Goal: Communication & Community: Share content

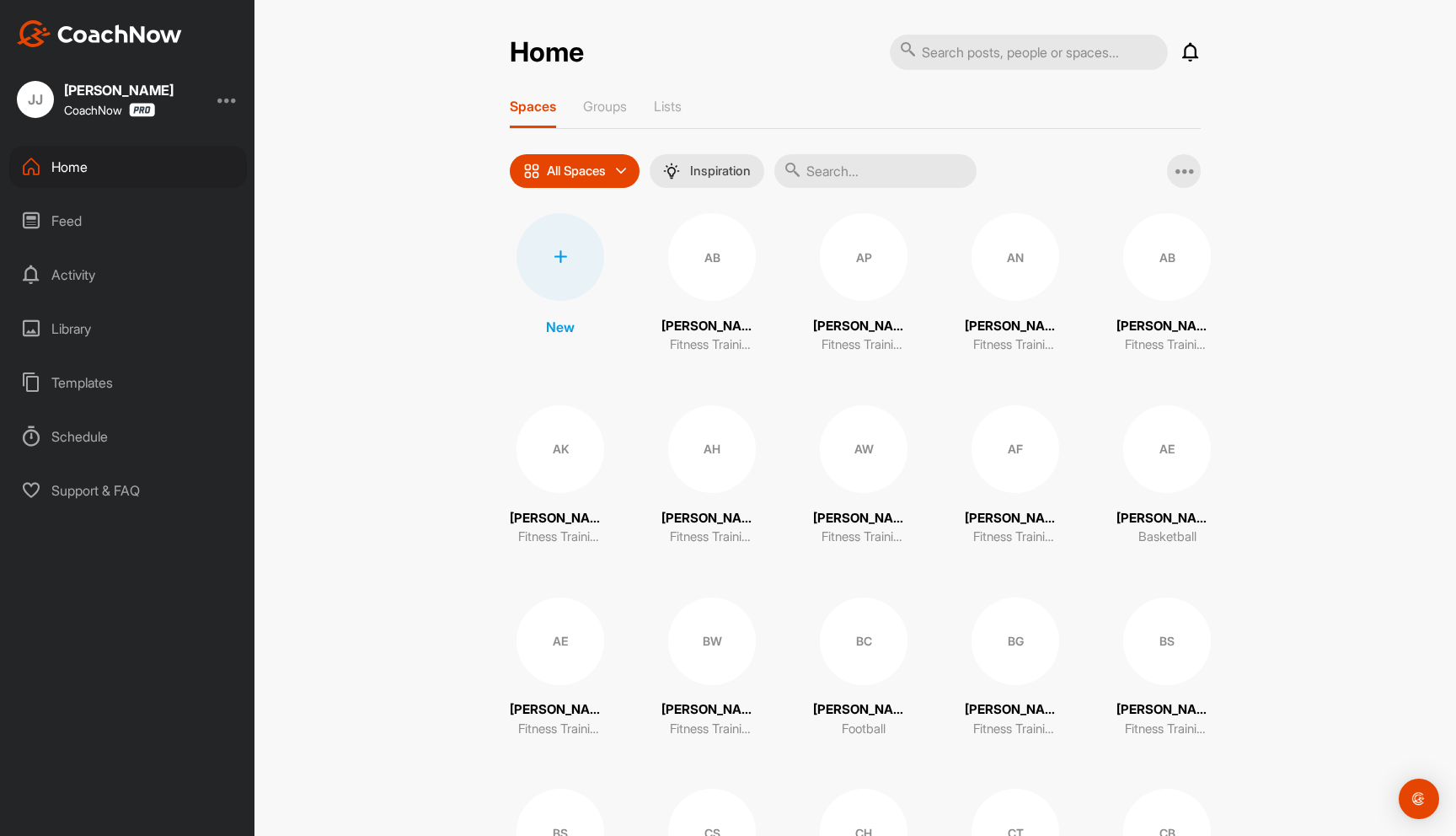
click at [406, 264] on div "Home Notifications Invitations This Month JE [PERSON_NAME] joined space 2 w • A…" at bounding box center [855, 418] width 1202 height 836
click at [427, 171] on div "Home Notifications Invitations This Month JE [PERSON_NAME] joined space 2 w • A…" at bounding box center [855, 418] width 1202 height 836
click at [1003, 58] on input "text" at bounding box center [1028, 52] width 278 height 35
type input "israel"
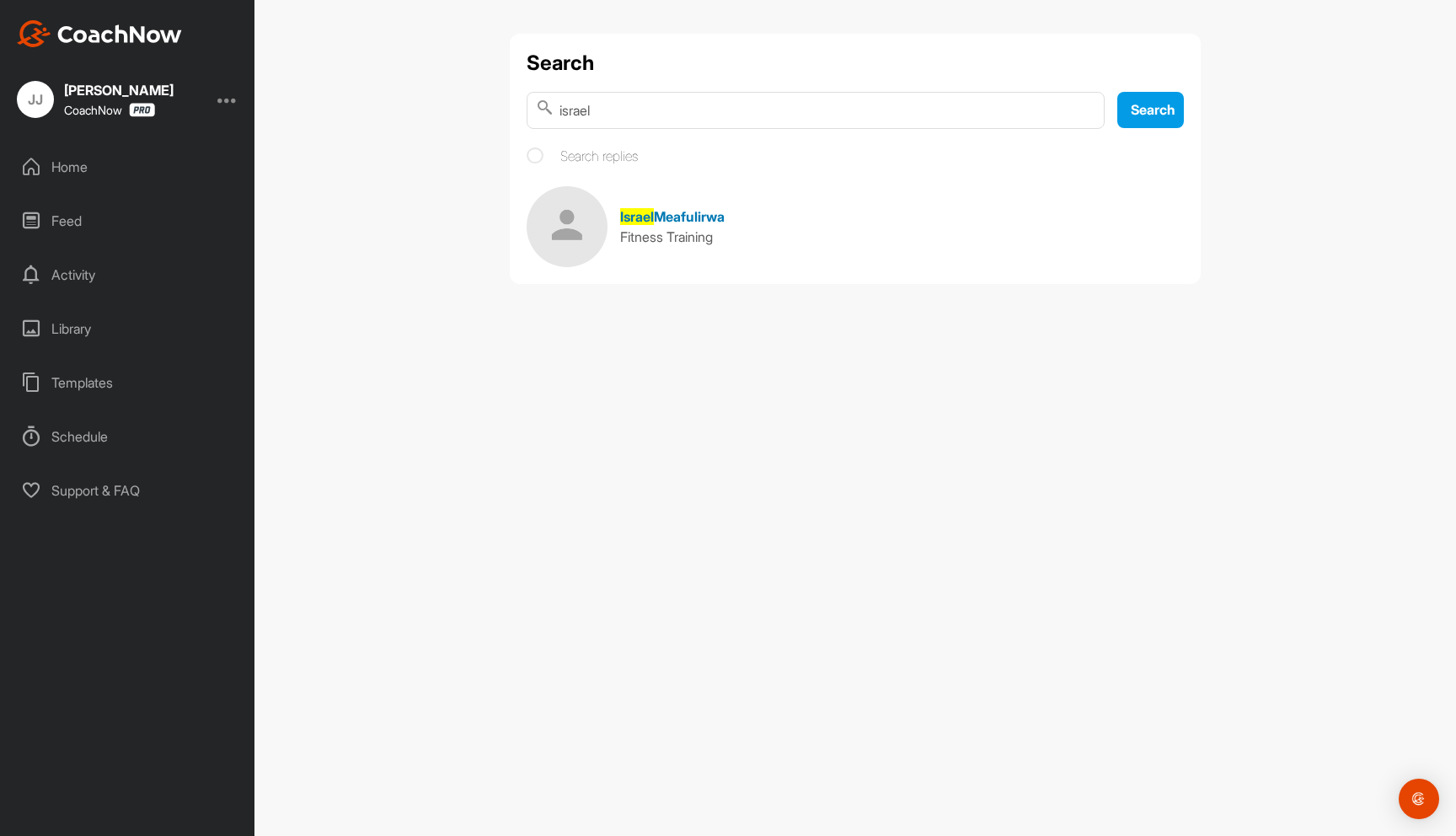
click at [716, 220] on span "Meafulirwa" at bounding box center [690, 216] width 71 height 17
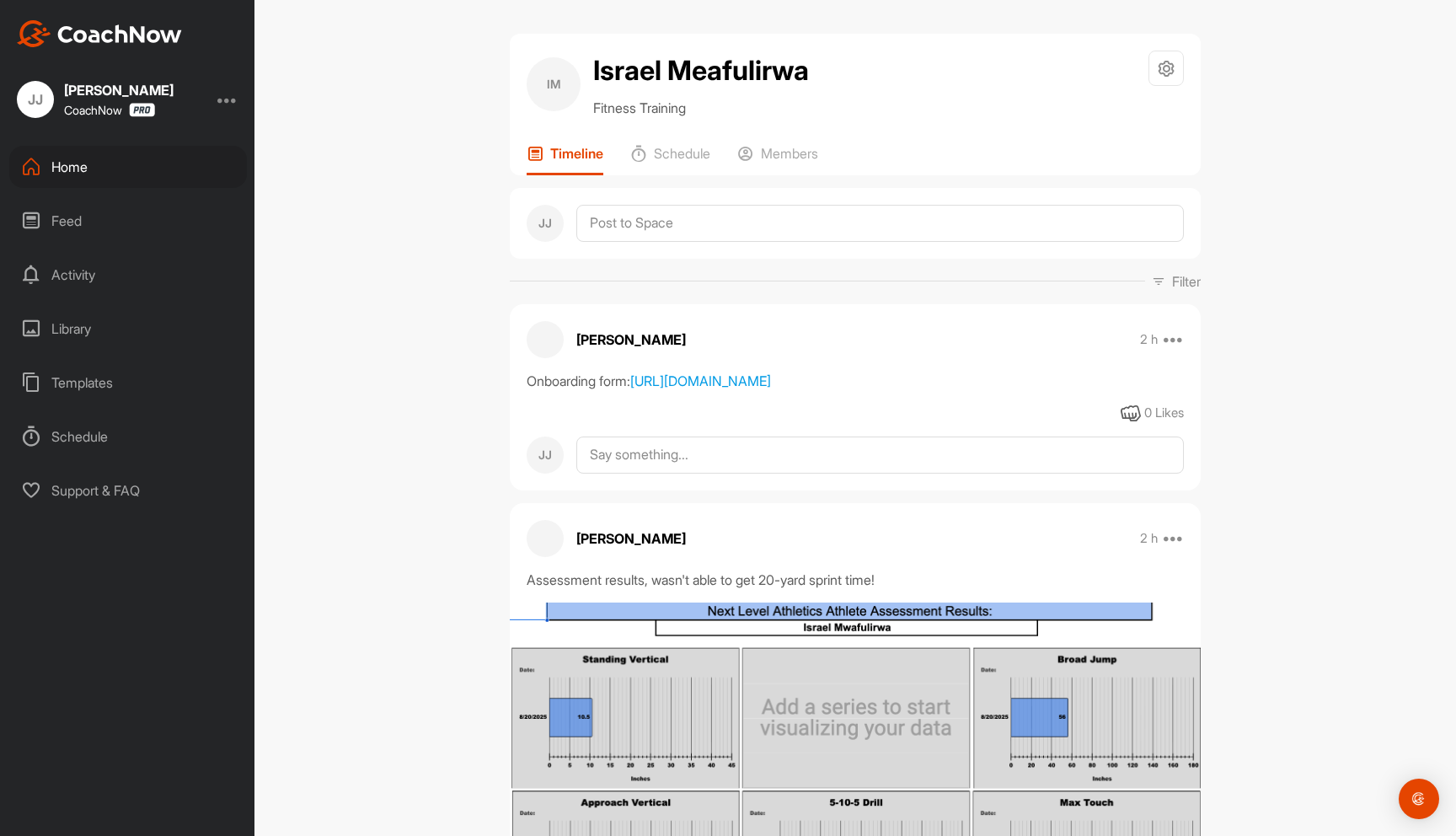
click at [748, 391] on div "Onboarding form: [URL][DOMAIN_NAME]" at bounding box center [855, 380] width 657 height 20
click at [742, 389] on link "[URL][DOMAIN_NAME]" at bounding box center [701, 380] width 141 height 17
click at [392, 153] on div "IM Israel Meafulirwa Fitness Training Space Settings Your Notifications Timelin…" at bounding box center [855, 418] width 1202 height 836
click at [123, 167] on div "Home" at bounding box center [128, 167] width 237 height 42
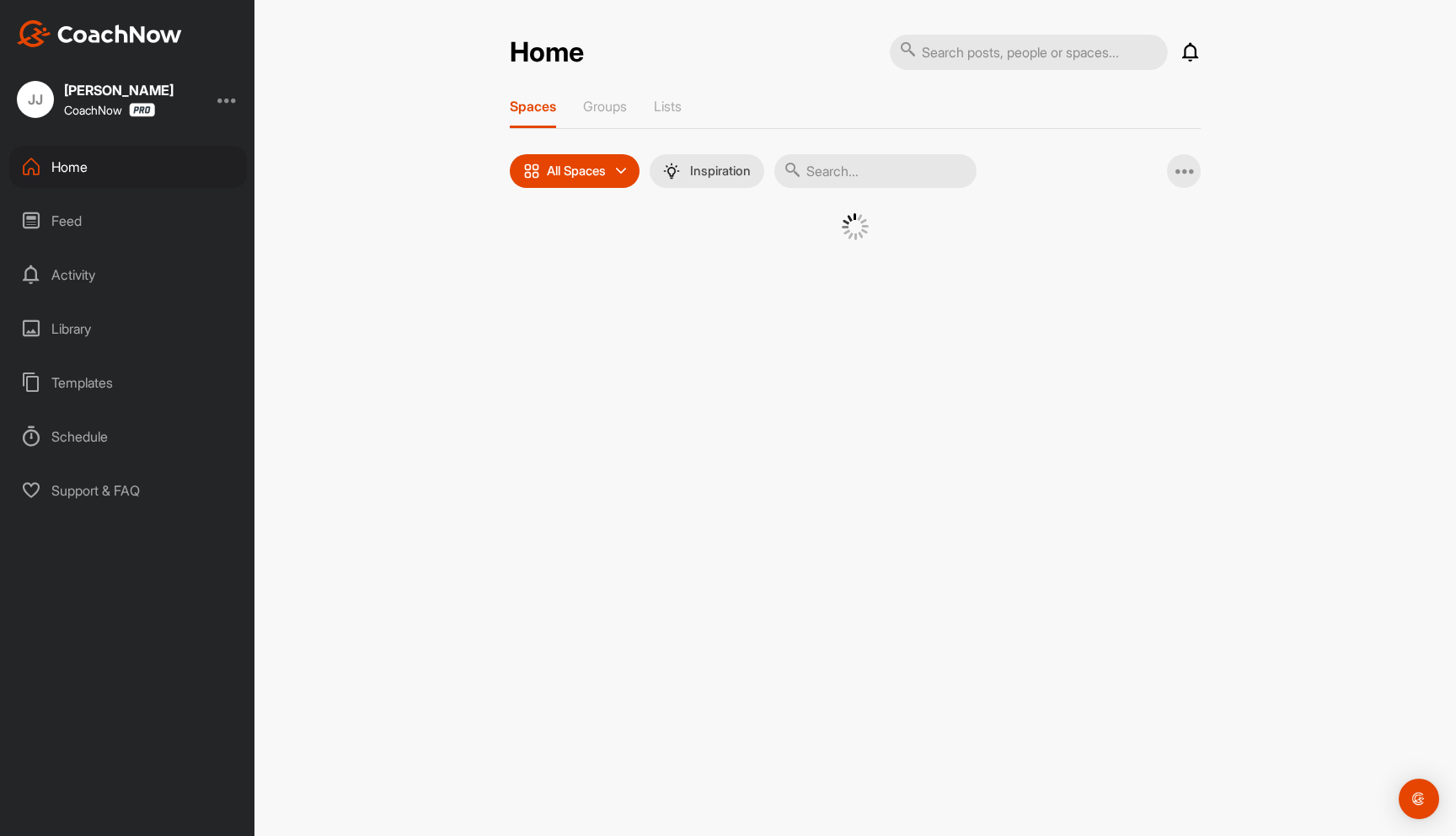
click at [985, 56] on input "text" at bounding box center [1028, 52] width 278 height 35
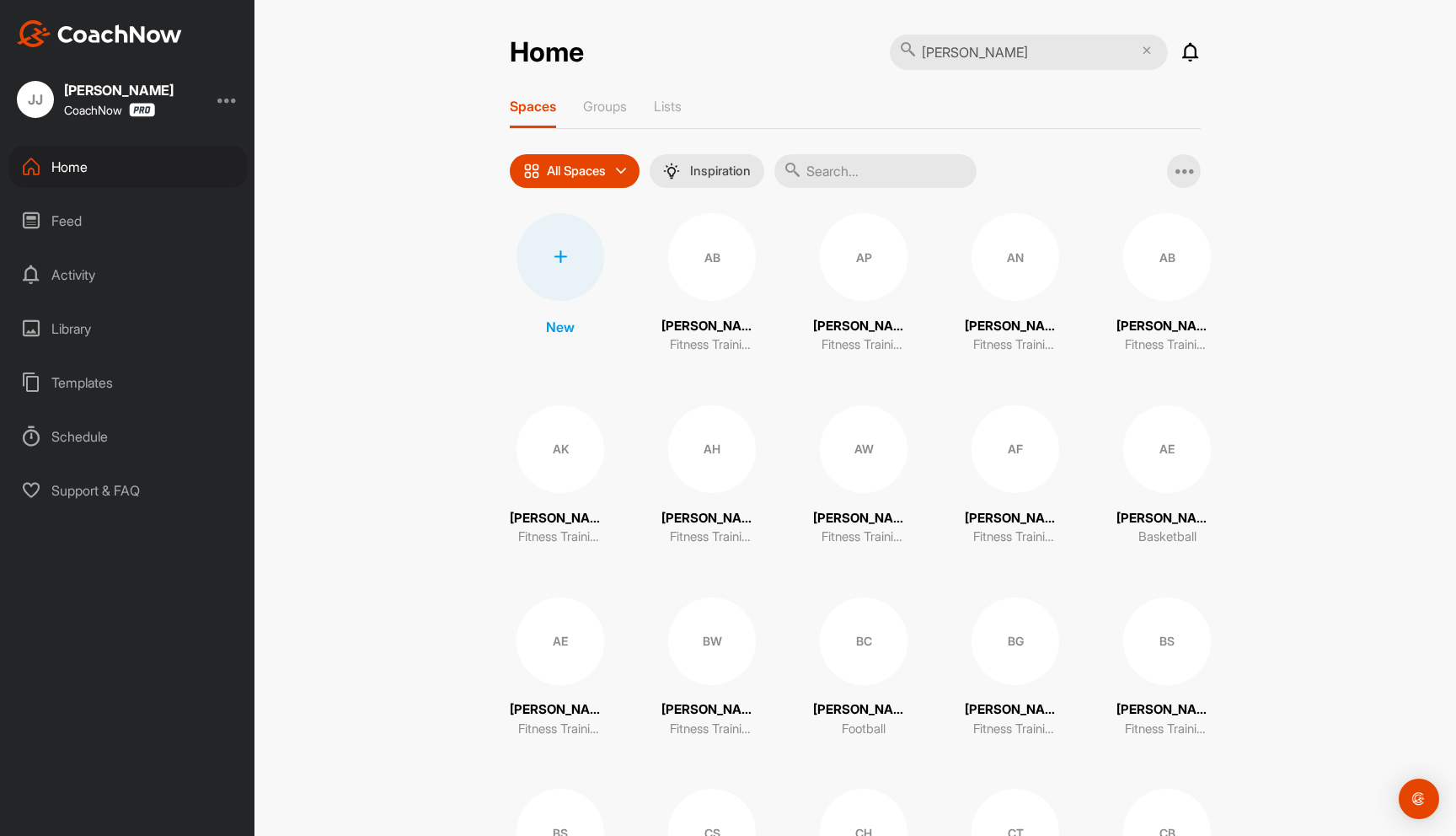
type input "[PERSON_NAME]"
click at [729, 267] on div "AB" at bounding box center [712, 257] width 87 height 87
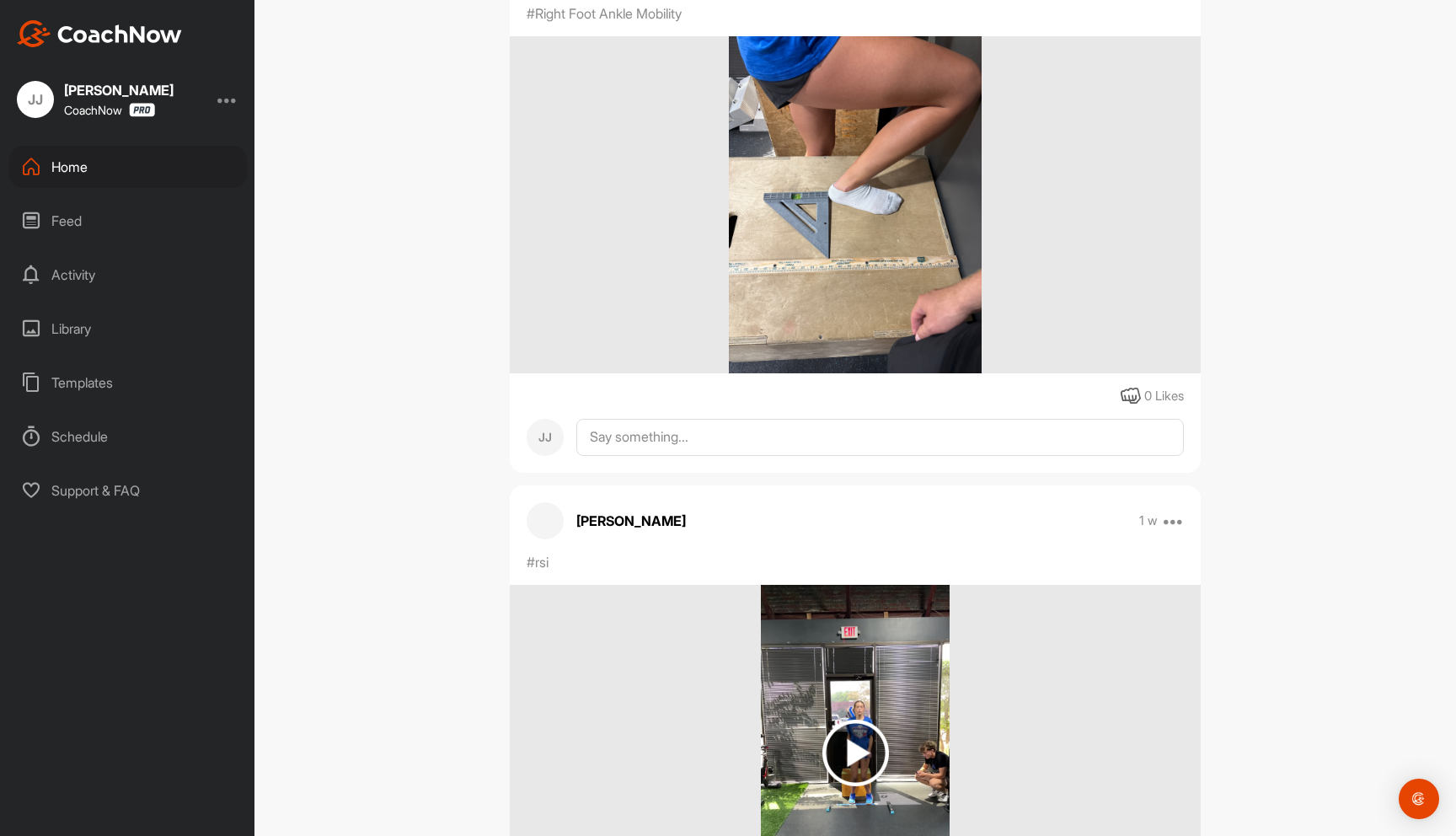
scroll to position [3119, 0]
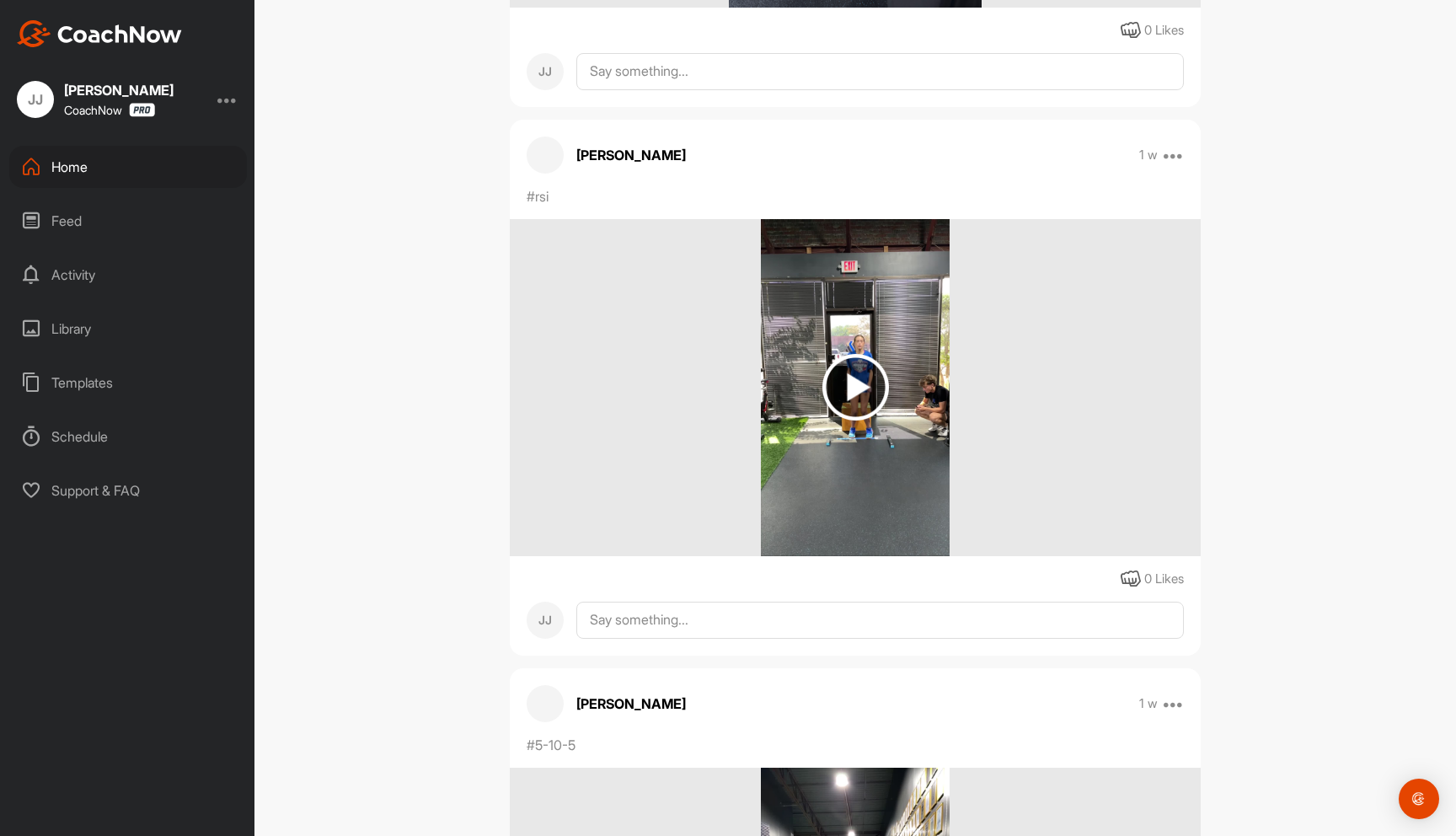
click at [841, 421] on img at bounding box center [855, 386] width 66 height 66
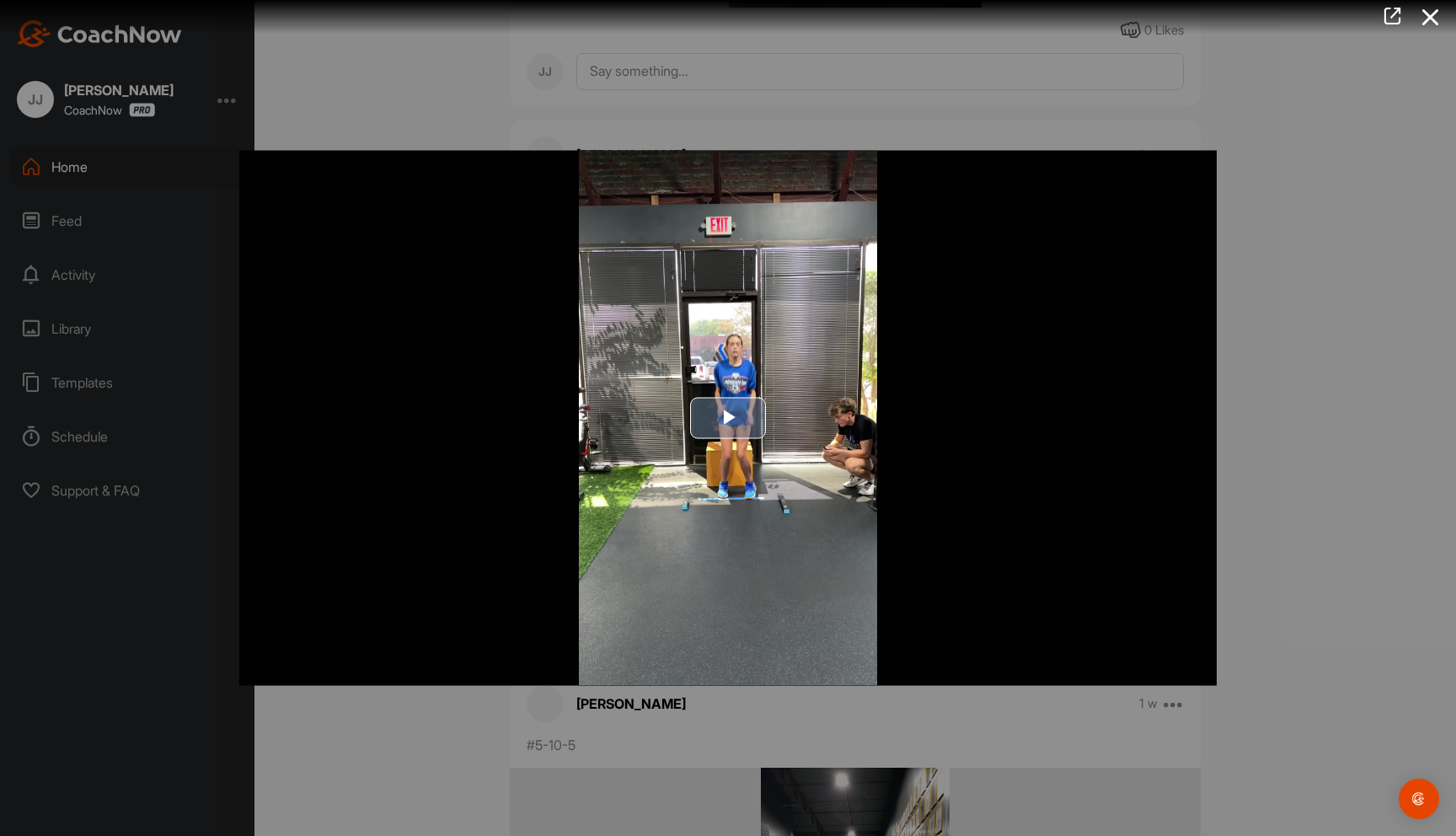
click at [728, 418] on span "Video Player" at bounding box center [728, 418] width 0 height 0
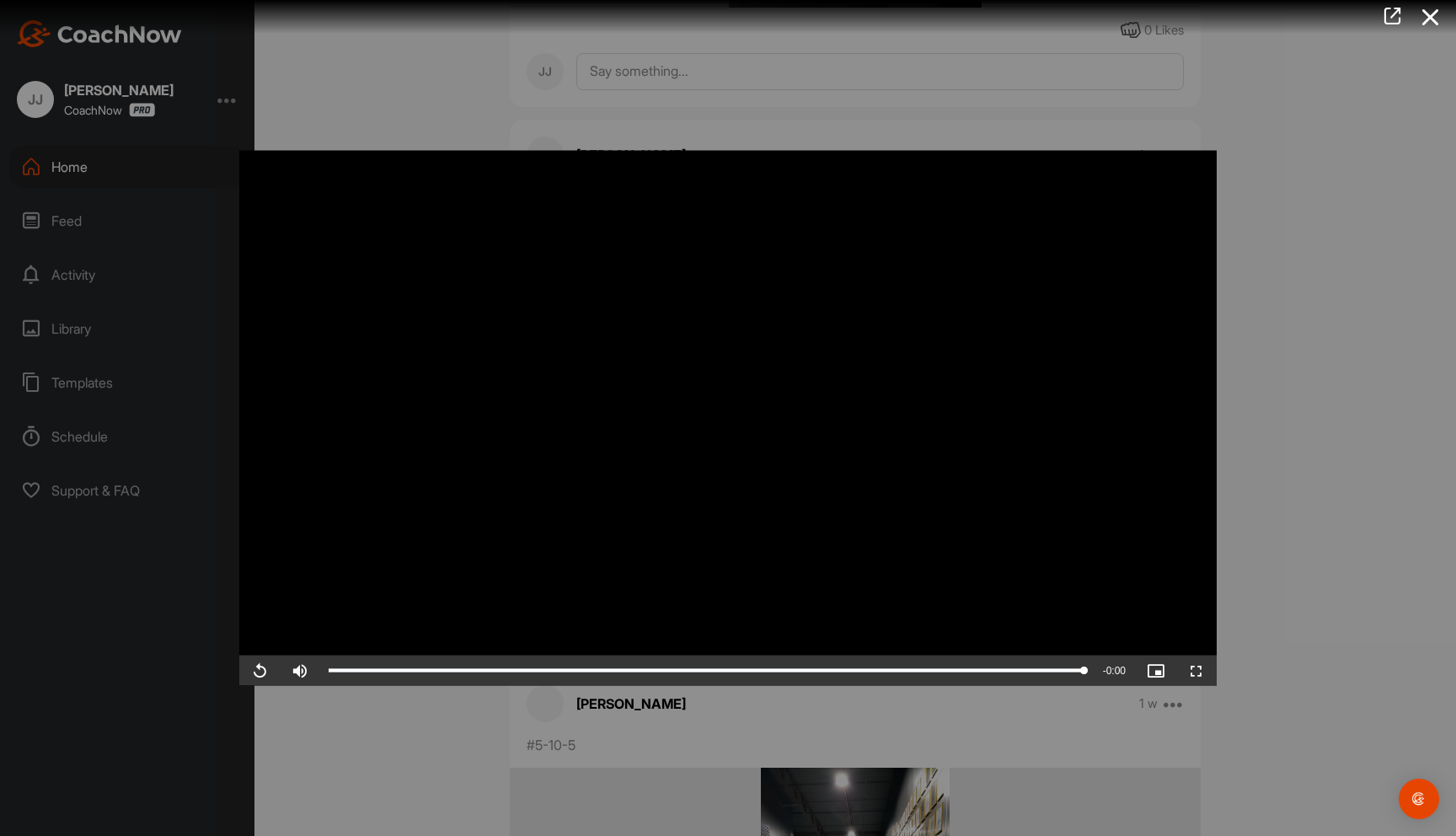
click at [1439, 17] on icon at bounding box center [1431, 17] width 39 height 31
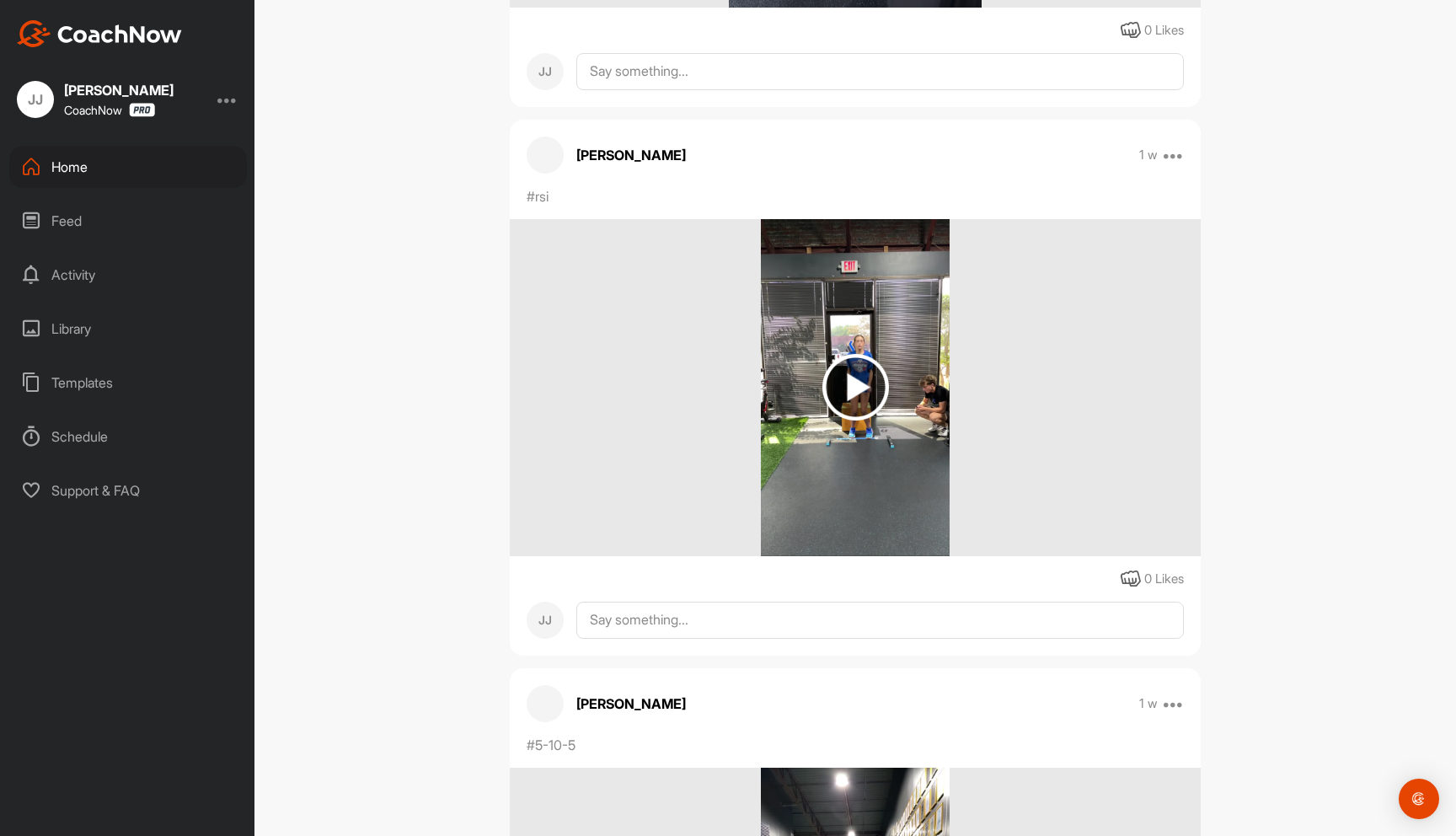
click at [98, 161] on div "Home" at bounding box center [128, 167] width 237 height 42
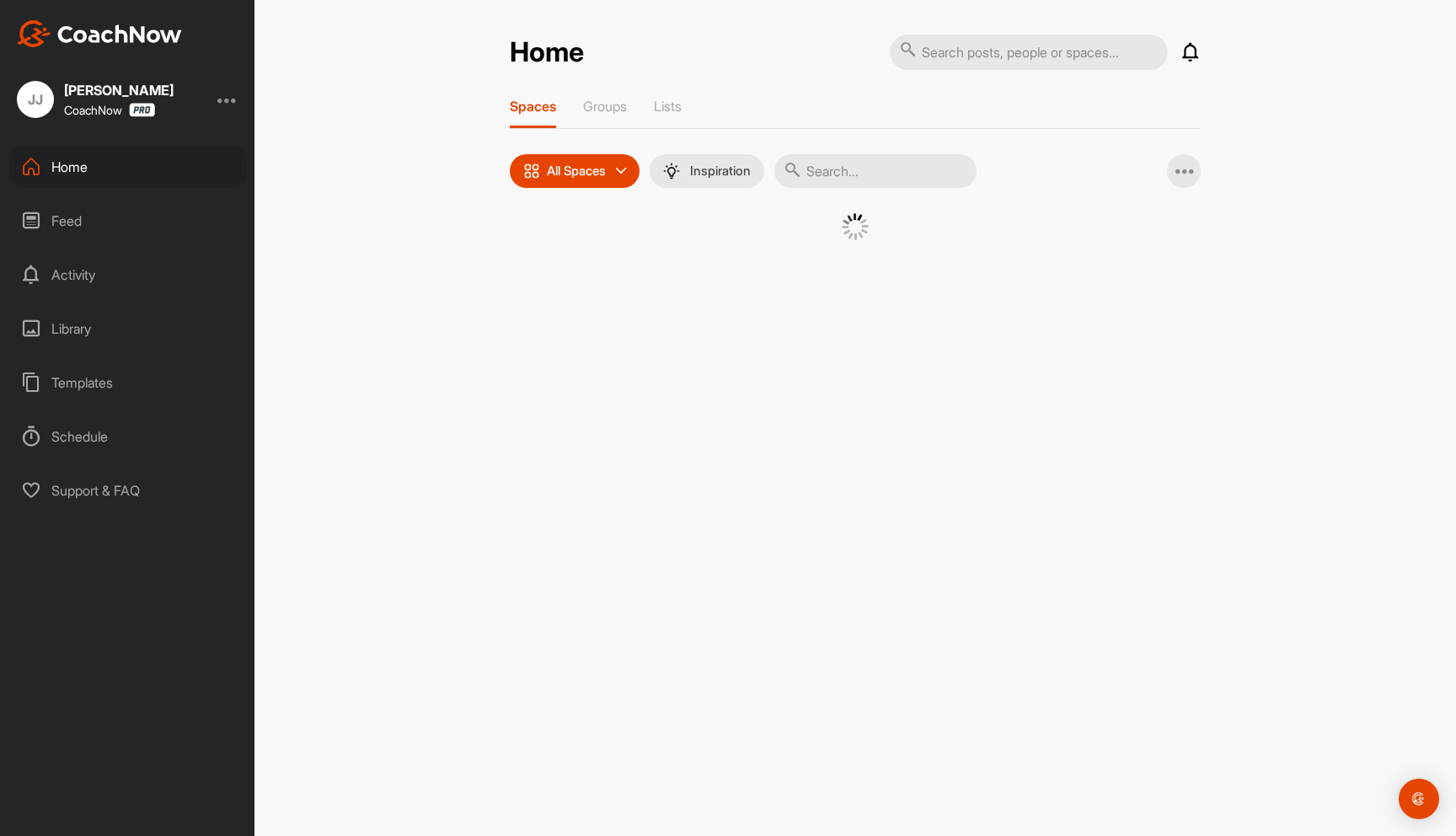
click at [1036, 42] on input "text" at bounding box center [1028, 52] width 278 height 35
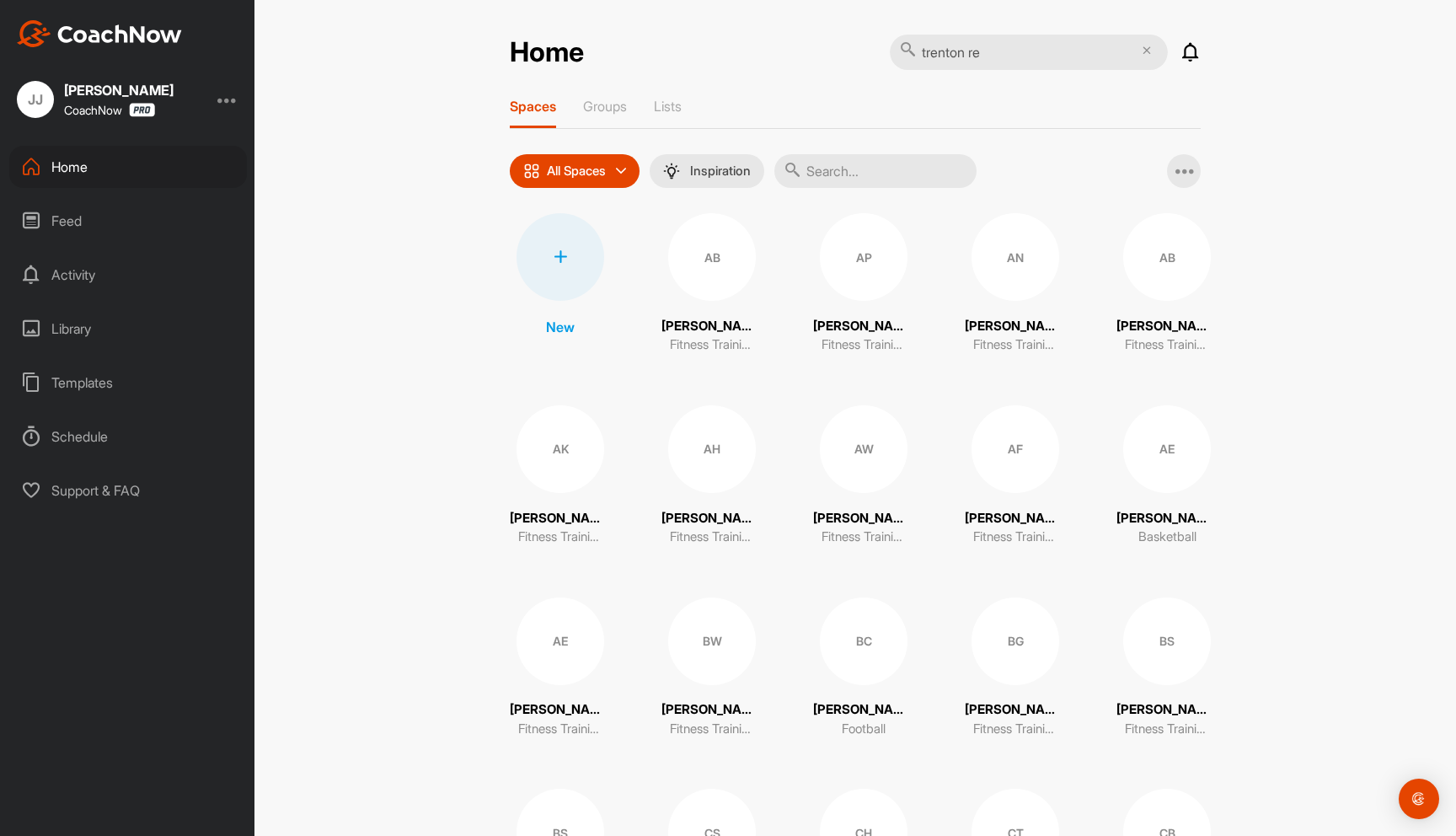
type input "[PERSON_NAME]"
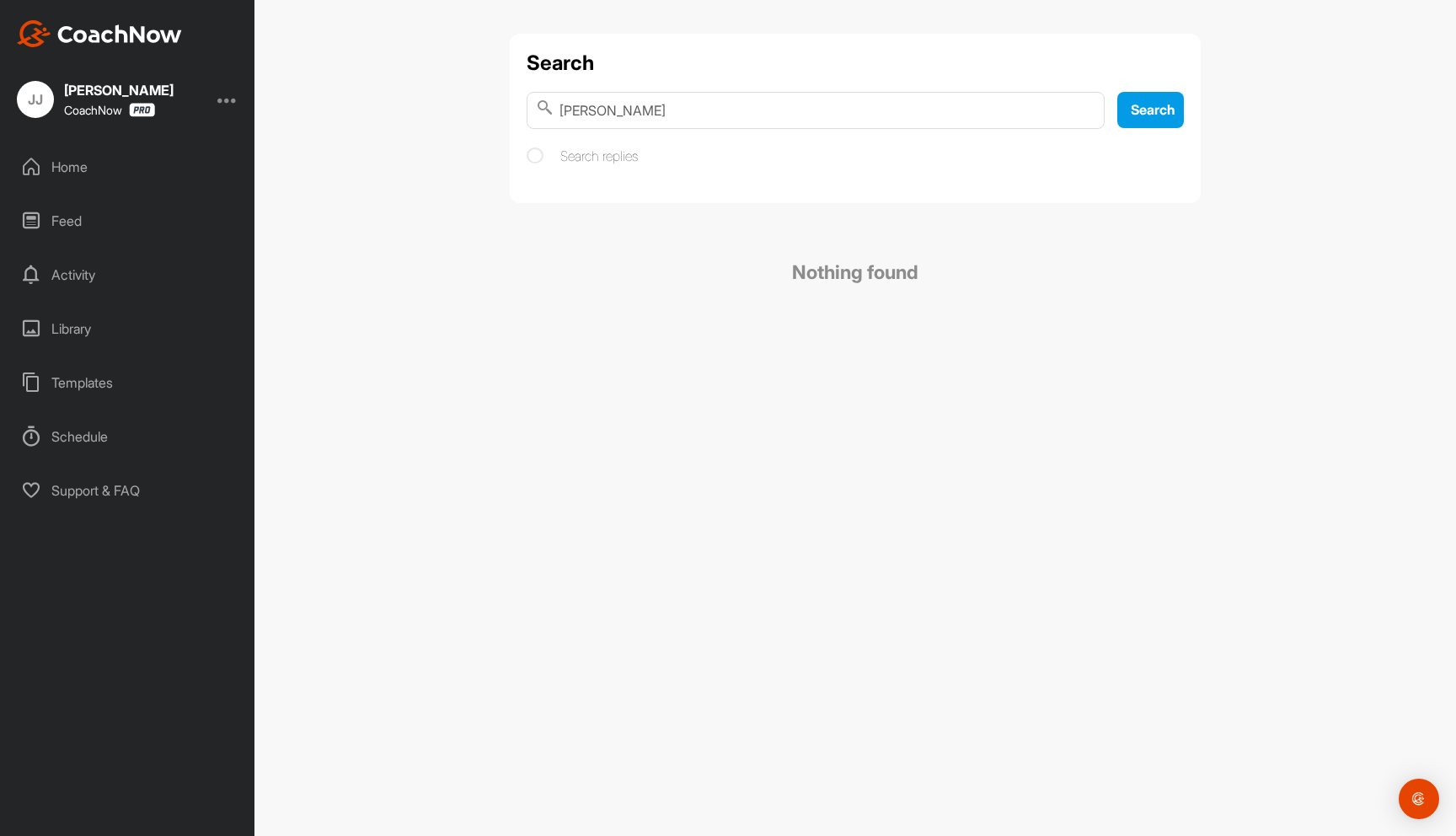
drag, startPoint x: 640, startPoint y: 110, endPoint x: 564, endPoint y: 104, distance: 76.2
click at [564, 104] on input "[PERSON_NAME]" at bounding box center [816, 110] width 579 height 37
drag, startPoint x: 687, startPoint y: 102, endPoint x: 508, endPoint y: 107, distance: 179.1
click at [508, 107] on div "Search [PERSON_NAME] Search Search replies Nothing found" at bounding box center [855, 185] width 725 height 304
type input "[PERSON_NAME]"
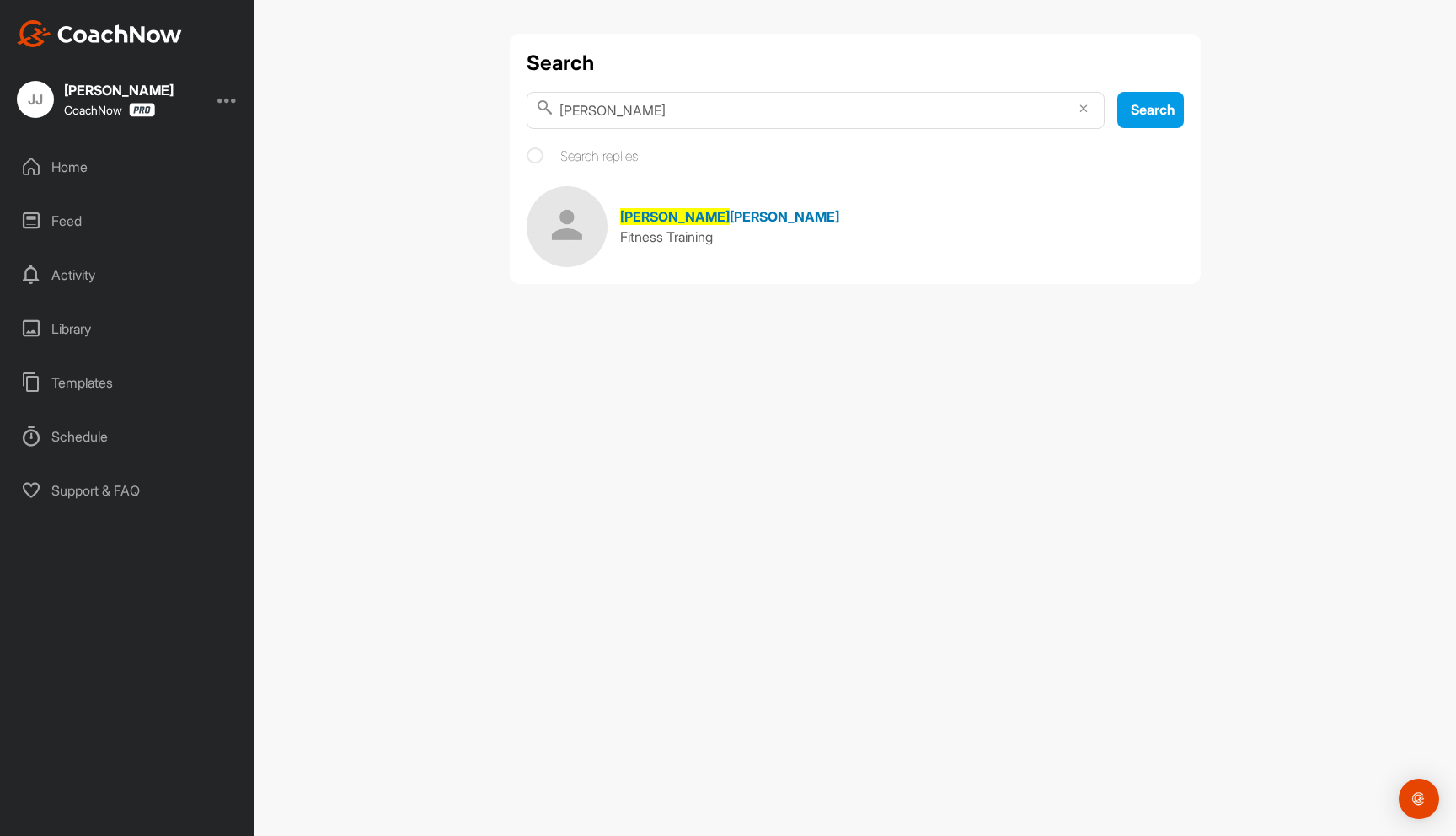
click at [730, 218] on span "[PERSON_NAME]" at bounding box center [785, 216] width 109 height 17
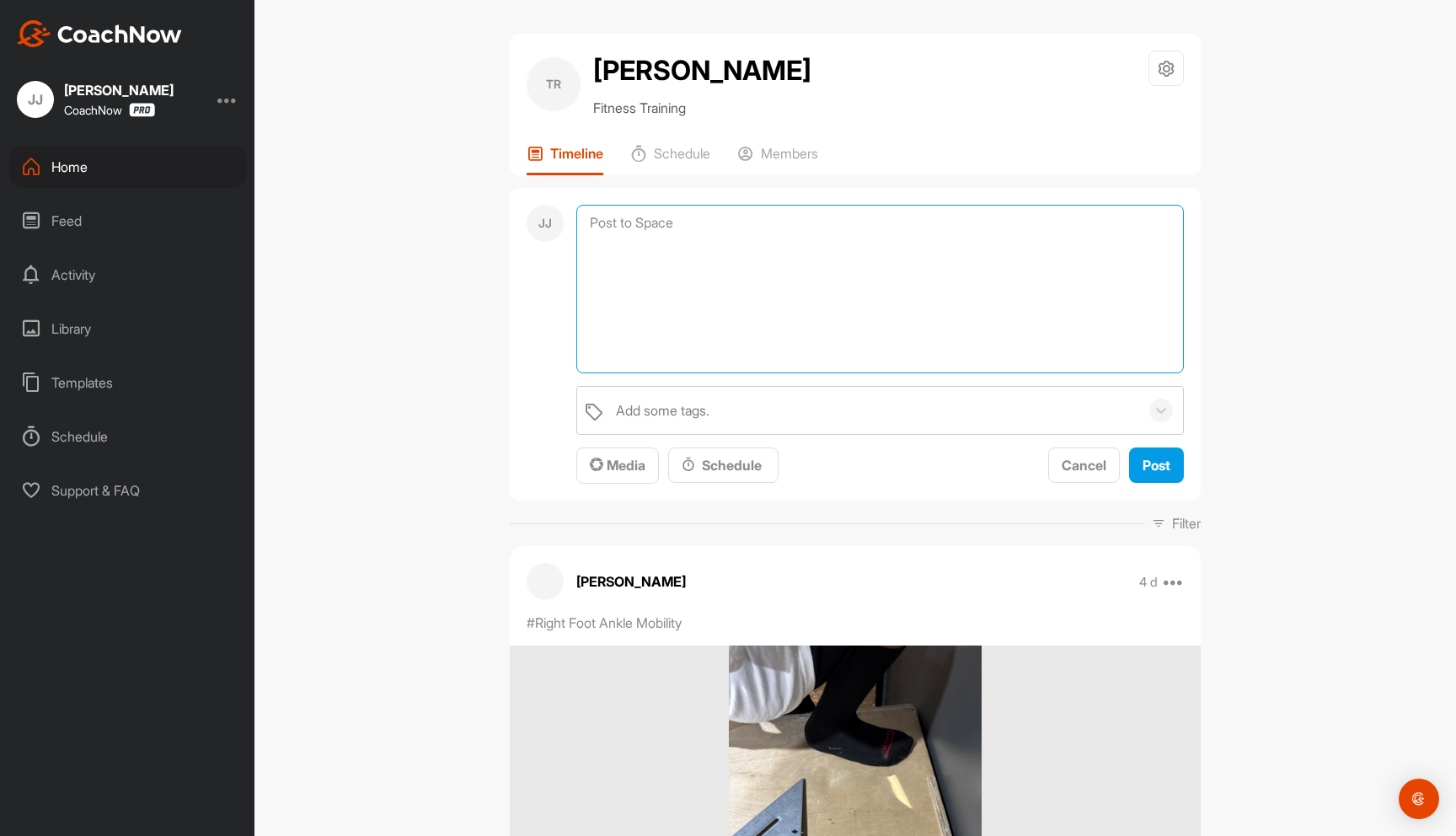
click at [676, 216] on textarea at bounding box center [880, 288] width 608 height 168
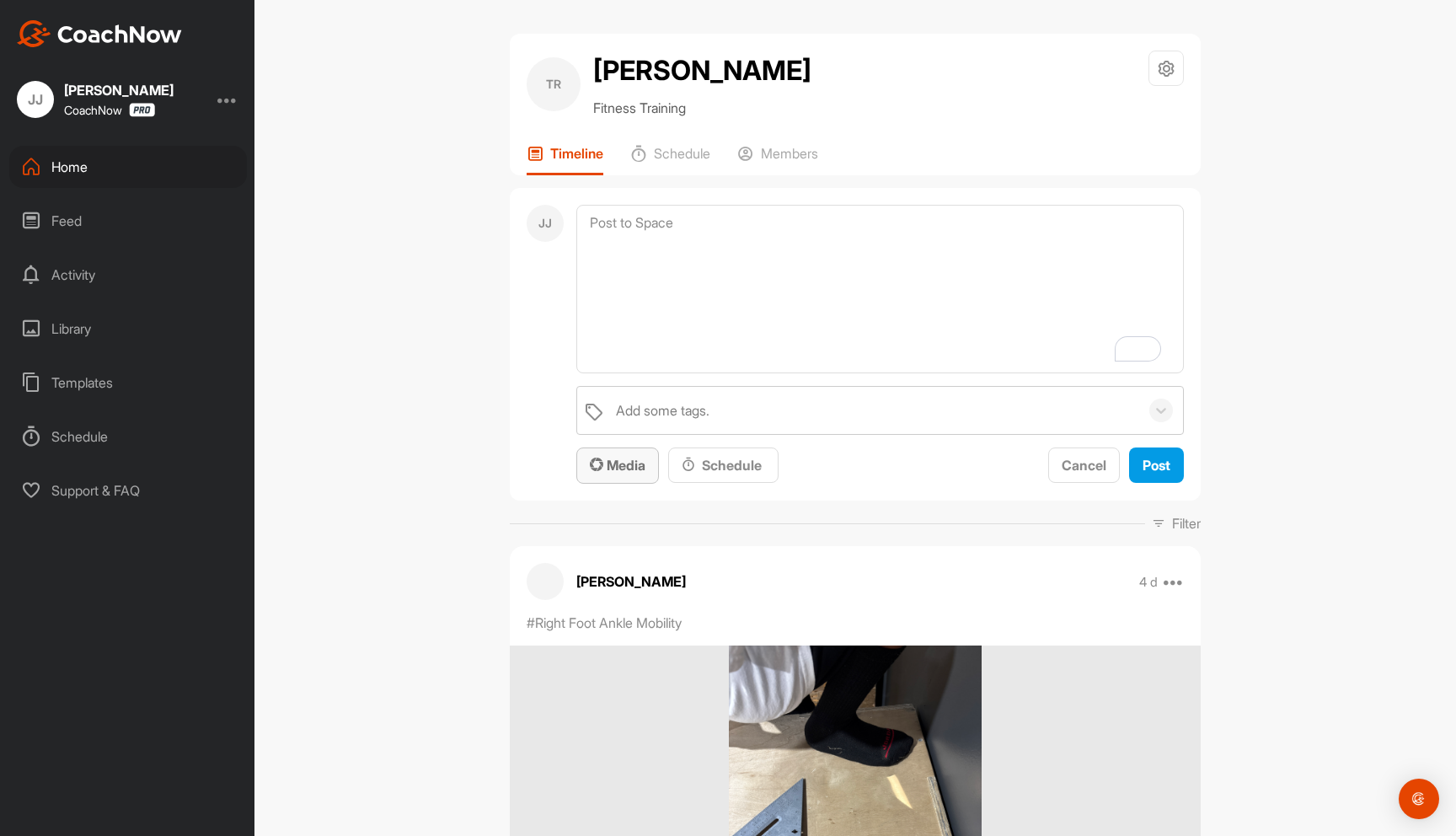
click at [603, 468] on span "Media" at bounding box center [617, 465] width 56 height 17
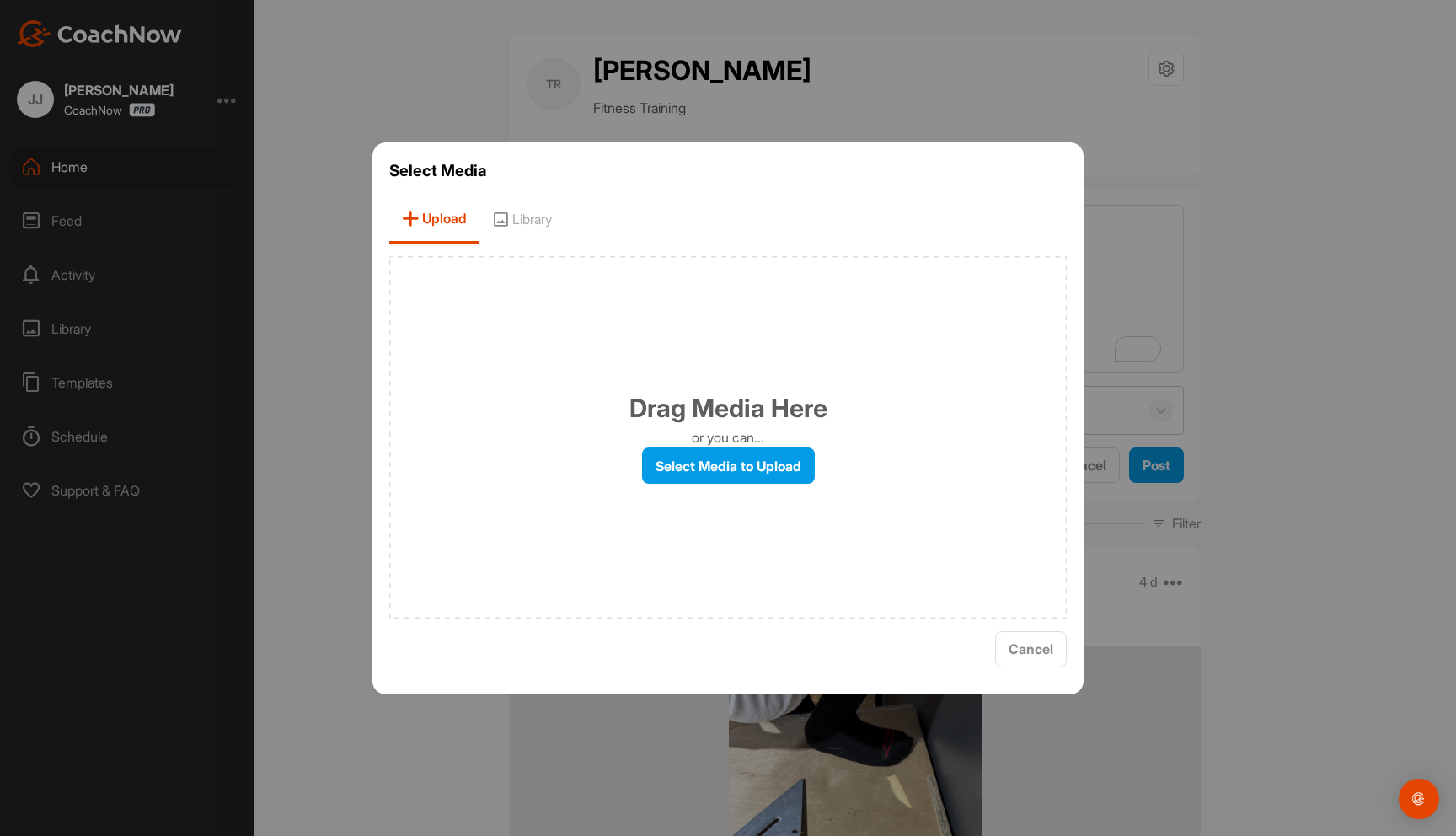
click at [671, 502] on div "Drag Media Here or you can... Select Media to Upload" at bounding box center [728, 437] width 677 height 362
click at [861, 584] on div "Drag Media Here or you can... Select Media to Upload" at bounding box center [728, 437] width 677 height 362
click at [1095, 578] on div at bounding box center [728, 418] width 1456 height 836
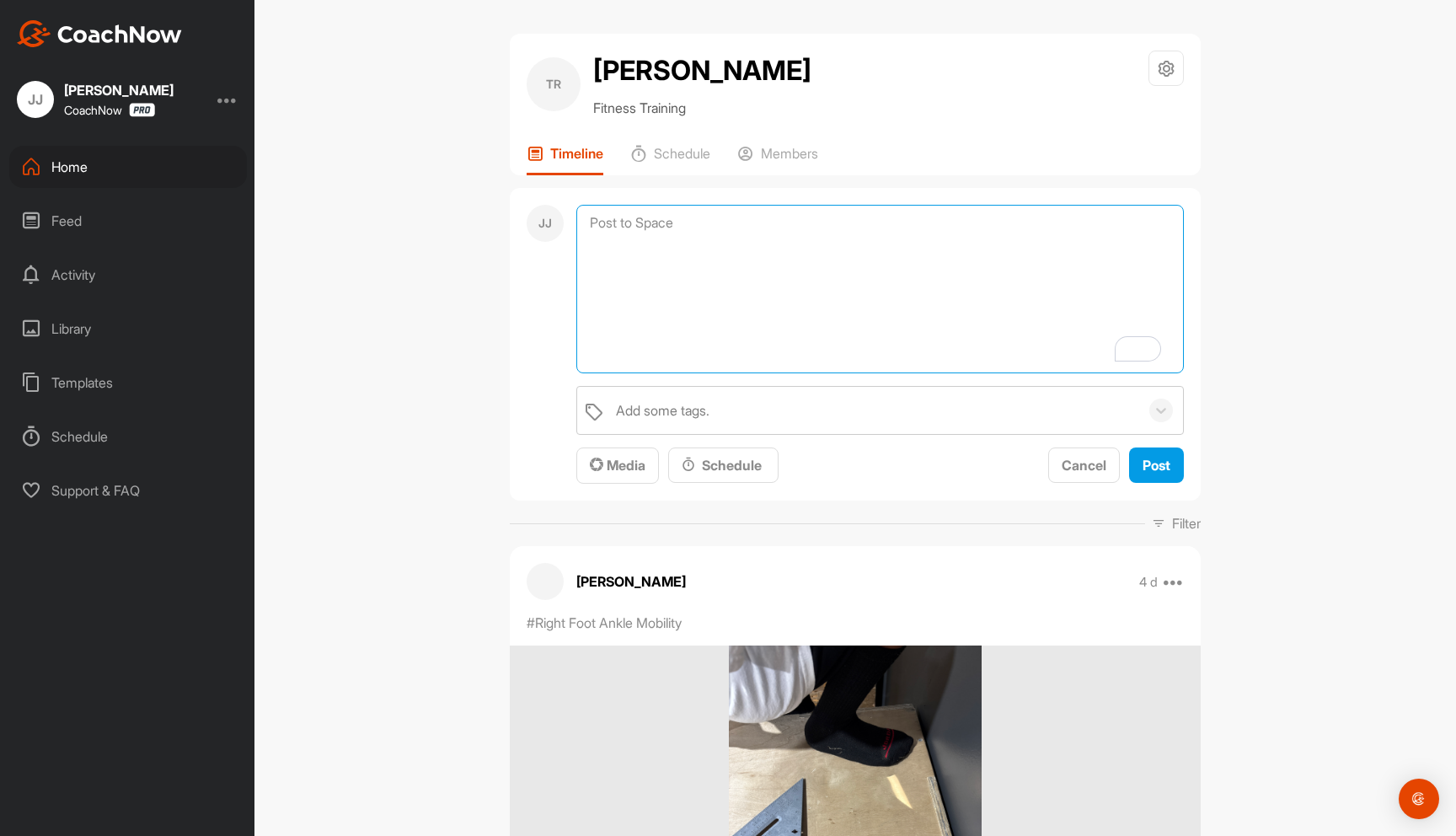
click at [739, 288] on textarea "To enrich screen reader interactions, please activate Accessibility in Grammarl…" at bounding box center [880, 288] width 608 height 168
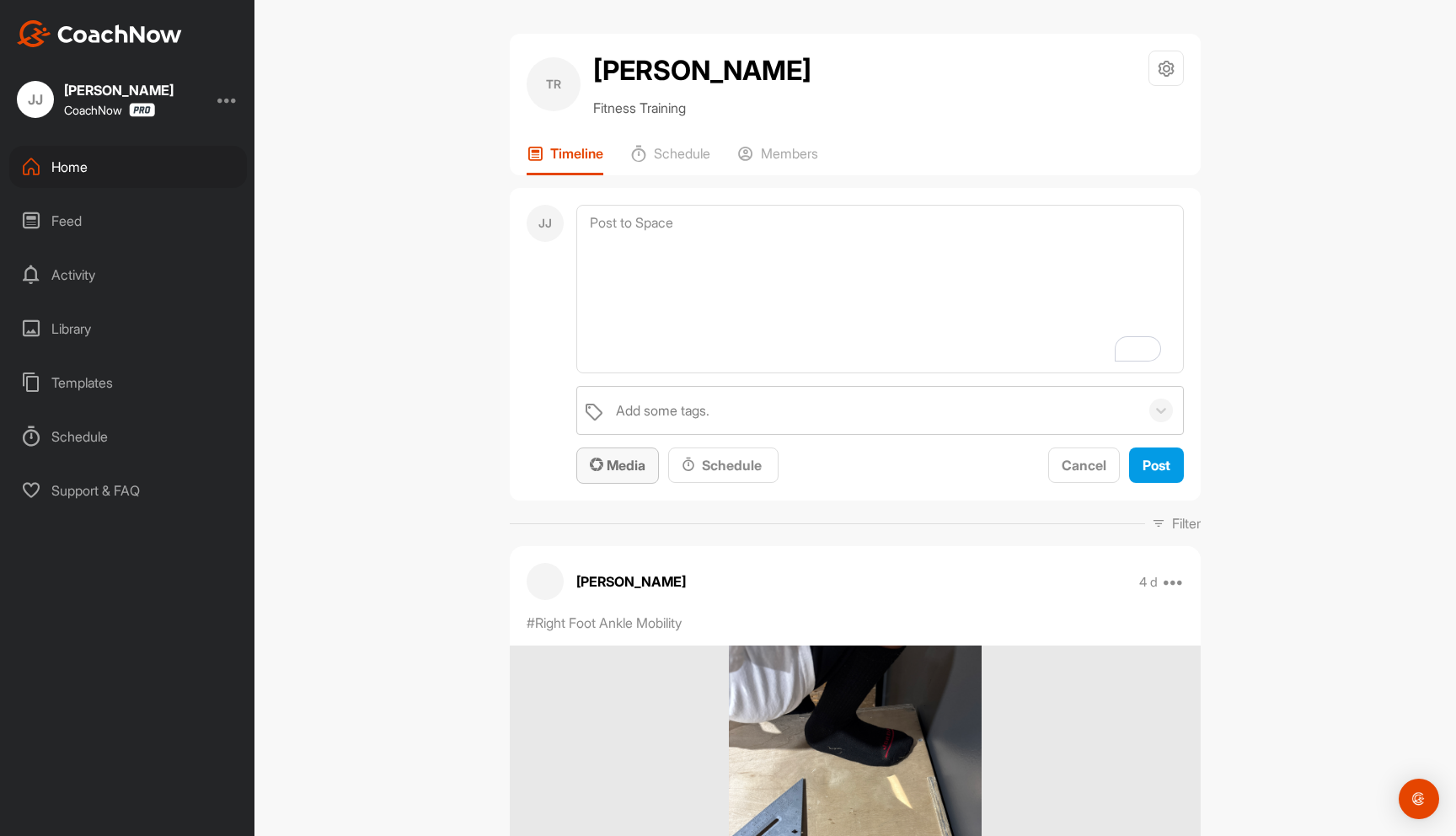
click at [616, 462] on span "Media" at bounding box center [617, 465] width 56 height 17
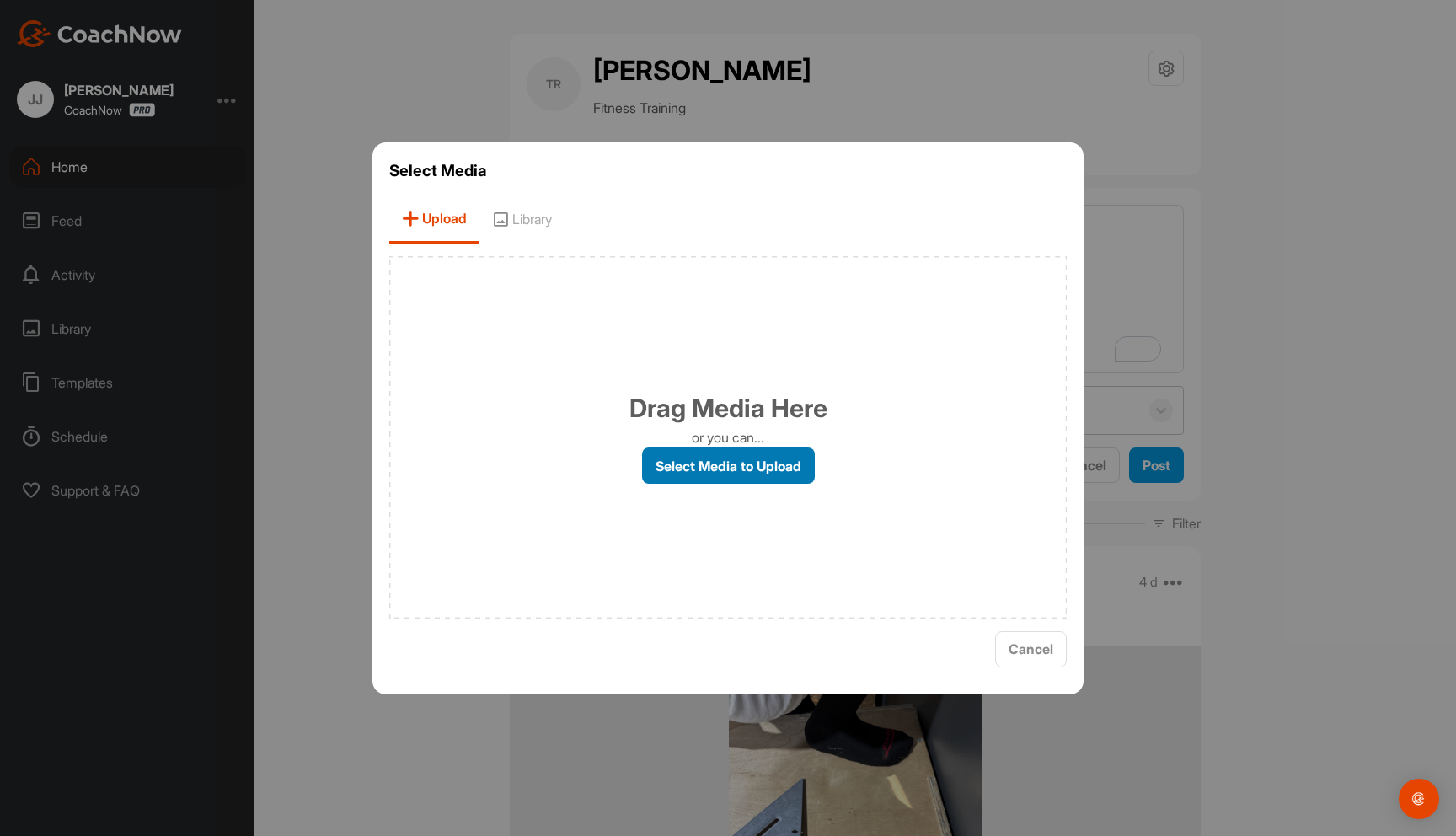
click at [722, 474] on label "Select Media to Upload" at bounding box center [728, 465] width 173 height 36
click at [0, 0] on input "Select Media to Upload" at bounding box center [0, 0] width 0 height 0
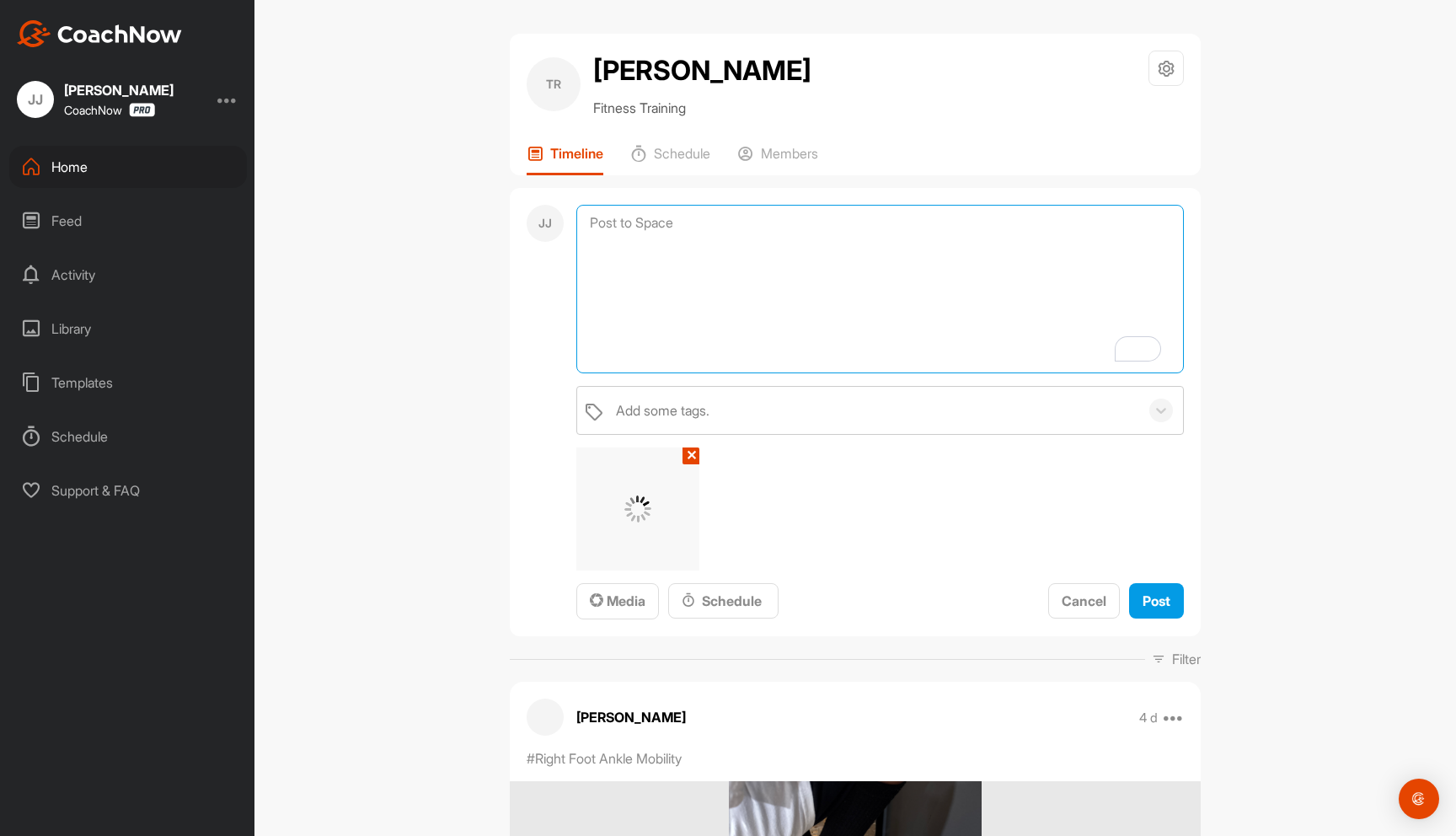
click at [668, 265] on textarea "To enrich screen reader interactions, please activate Accessibility in Grammarl…" at bounding box center [880, 288] width 608 height 168
type textarea "Assessment results"
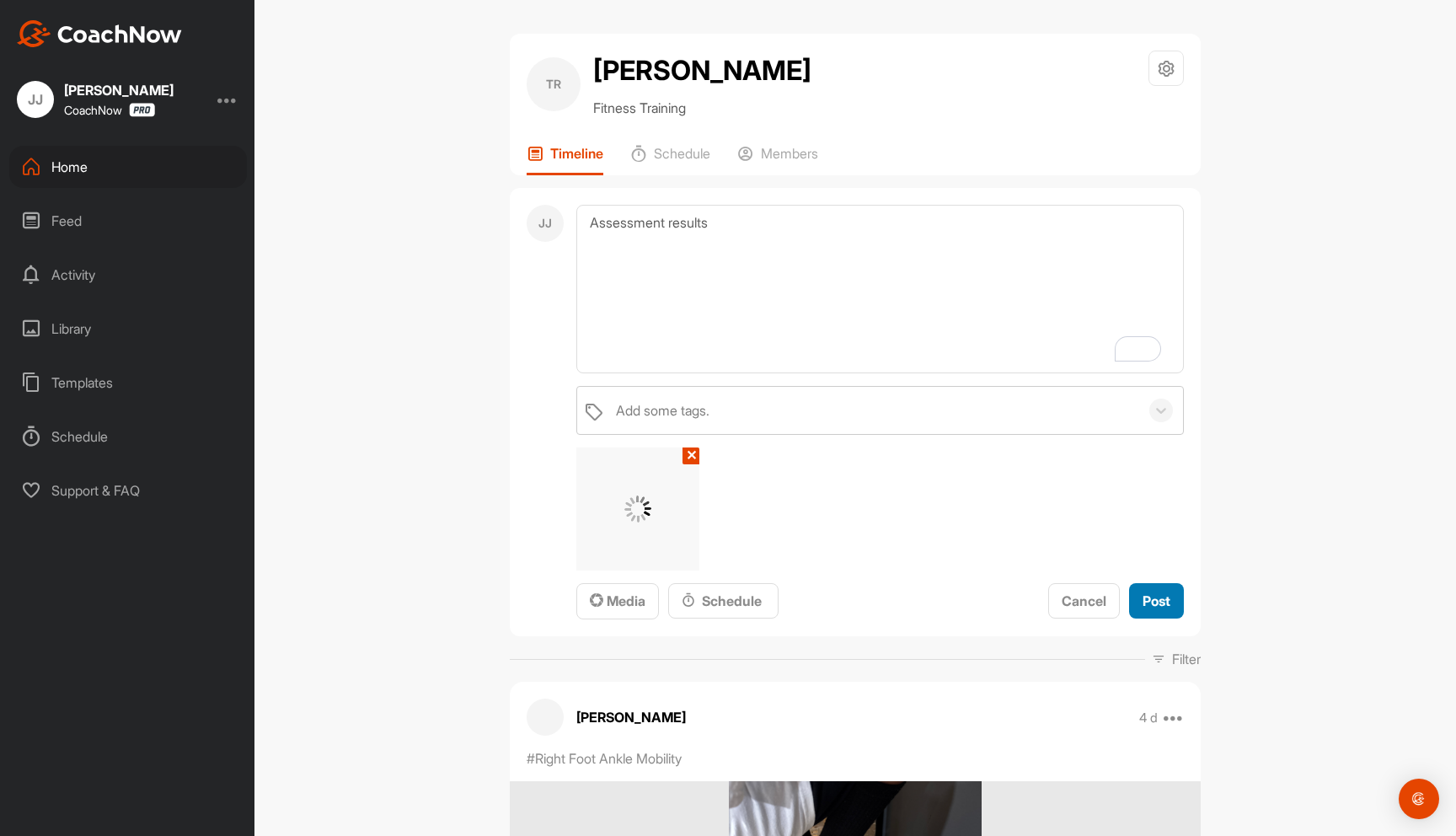
click at [1161, 599] on span "Post" at bounding box center [1157, 601] width 28 height 17
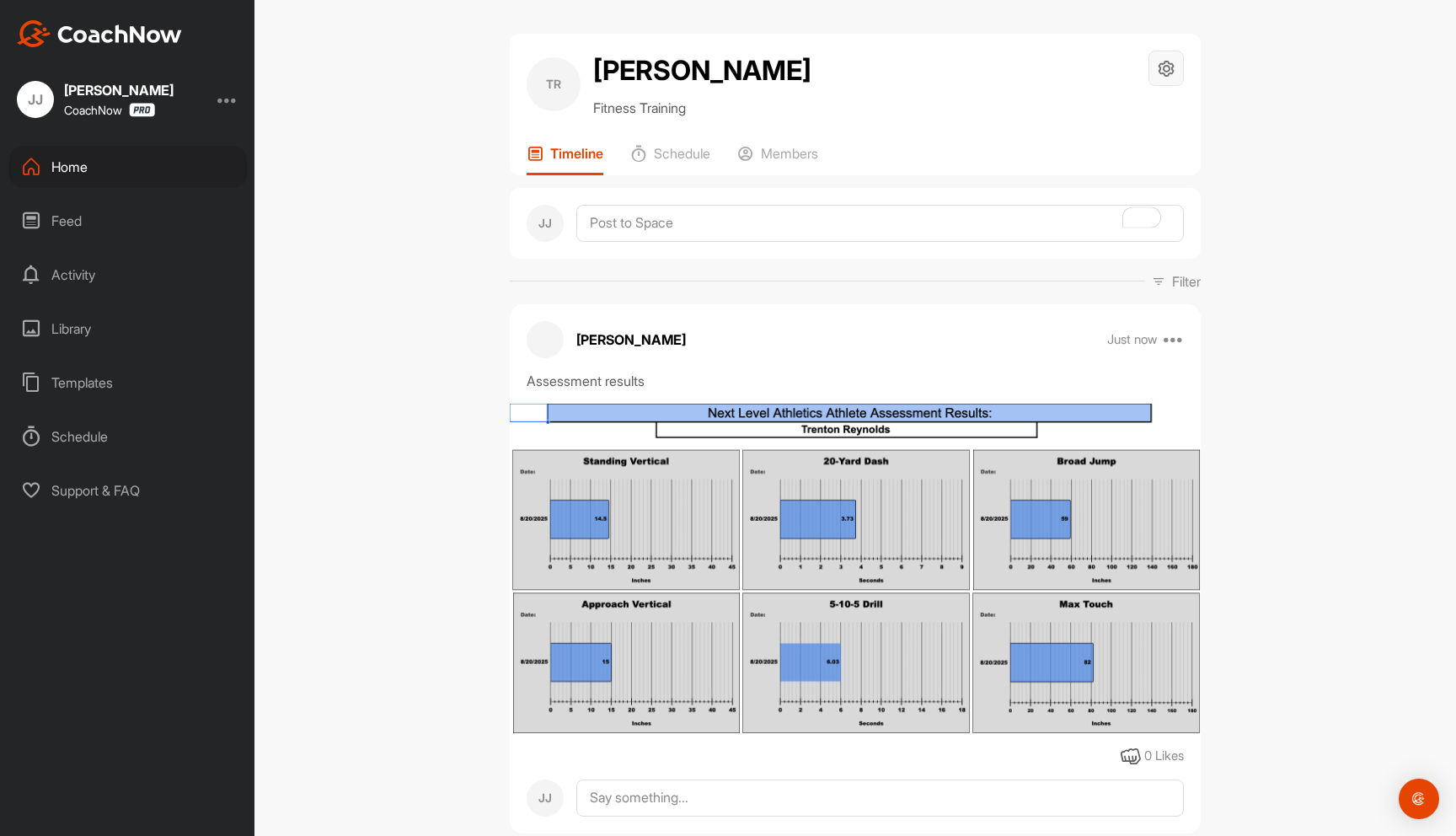
click at [1160, 65] on icon at bounding box center [1167, 69] width 19 height 19
click at [1114, 117] on li "Space Settings" at bounding box center [1116, 116] width 138 height 54
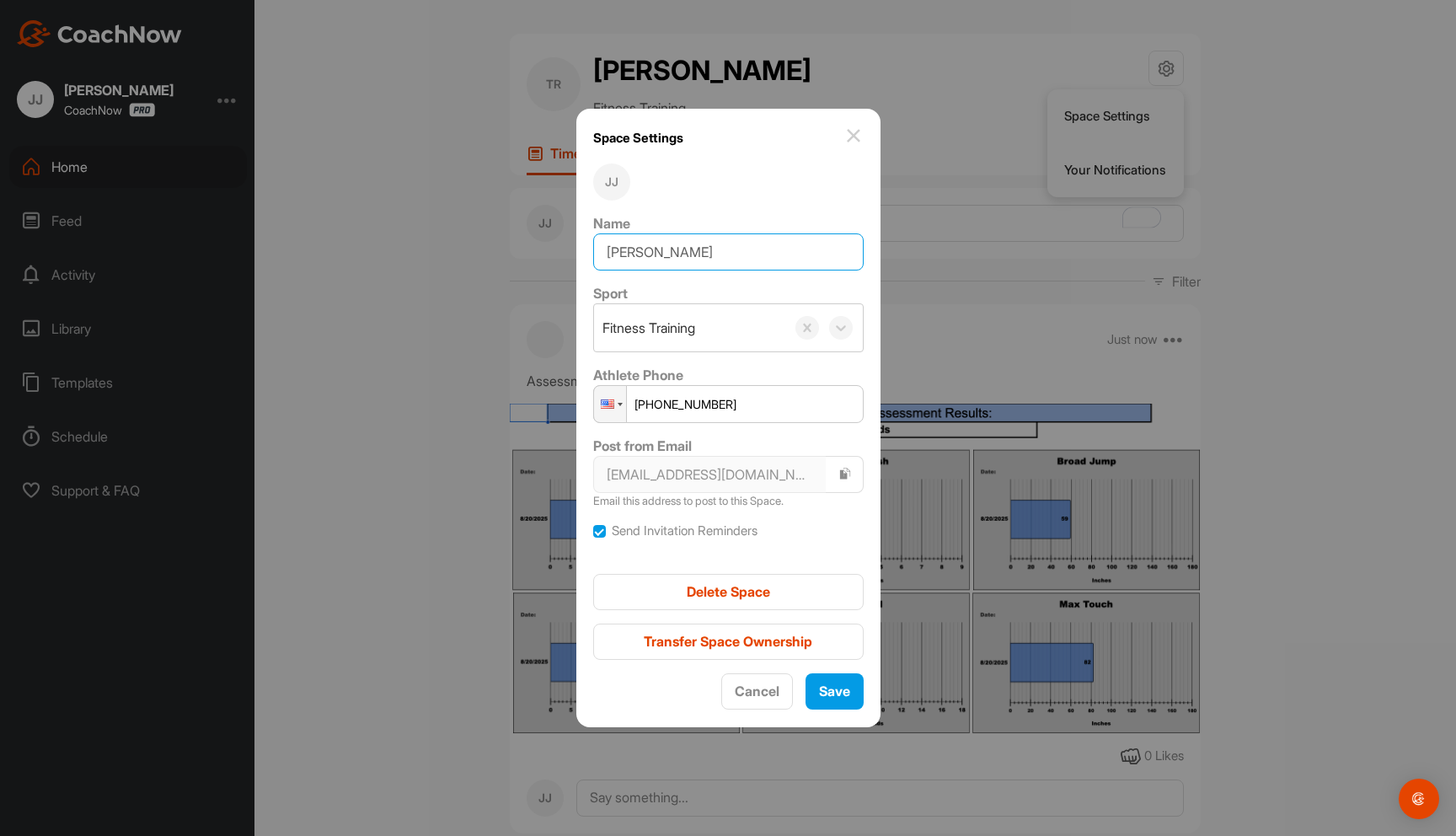
click at [658, 256] on input "[PERSON_NAME]" at bounding box center [728, 252] width 271 height 37
type input "[PERSON_NAME]"
click at [840, 702] on button "Save" at bounding box center [835, 690] width 58 height 36
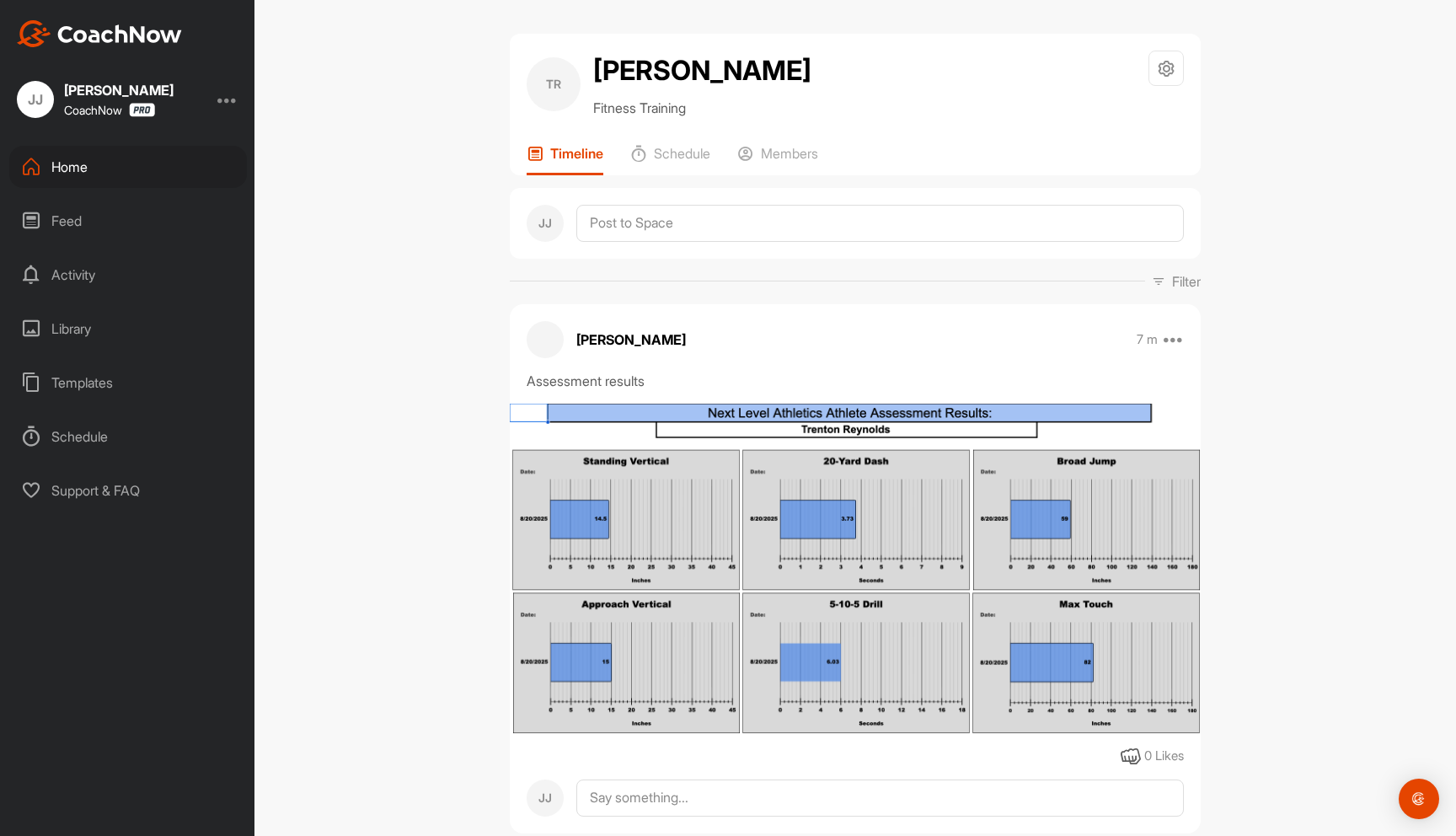
click at [361, 241] on div "TR [PERSON_NAME] Fitness Training Space Settings Your Notifications Timeline Sc…" at bounding box center [855, 418] width 1202 height 836
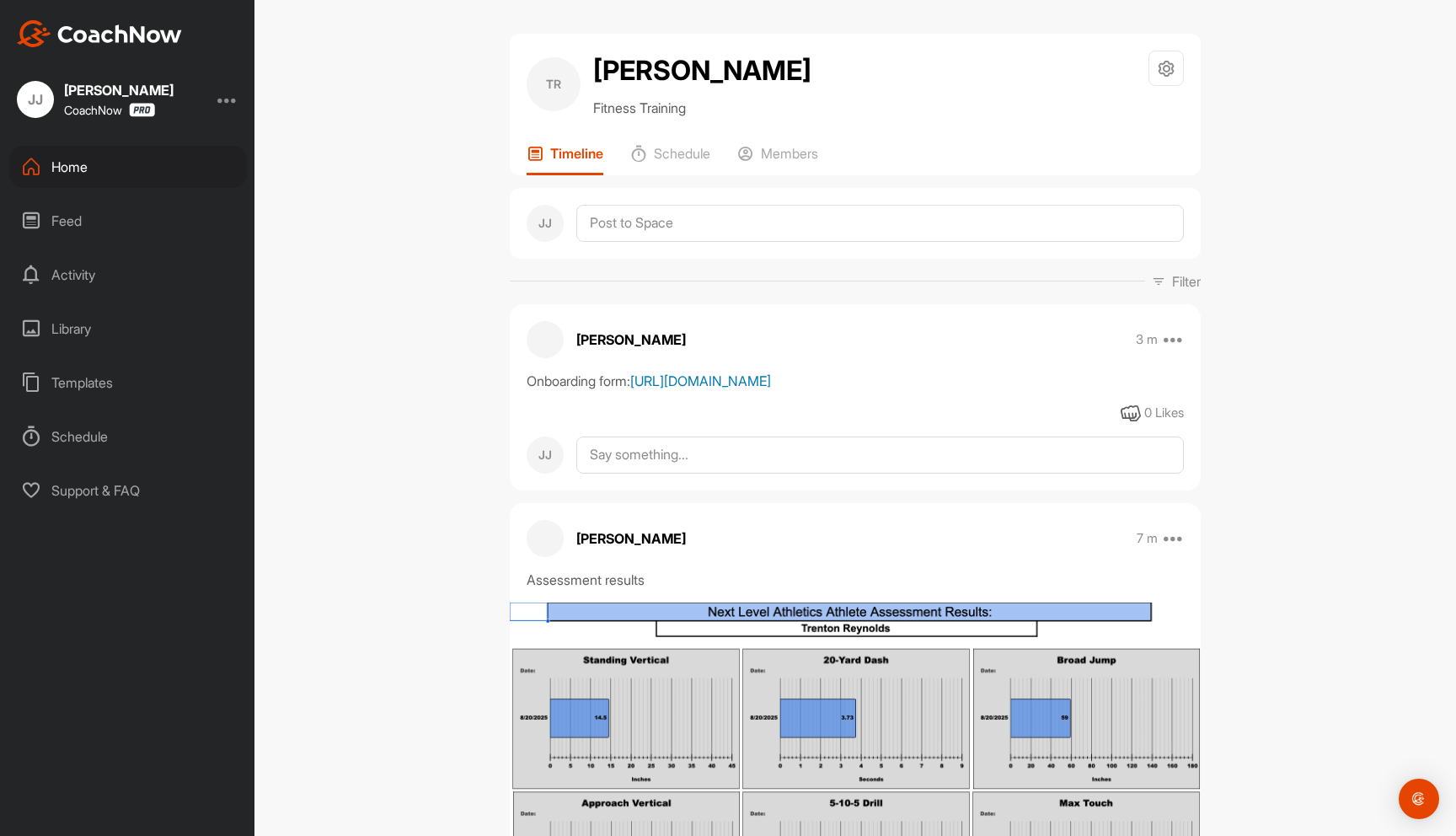
click at [755, 389] on link "[URL][DOMAIN_NAME]" at bounding box center [701, 380] width 141 height 17
drag, startPoint x: 810, startPoint y: 395, endPoint x: 818, endPoint y: 401, distance: 10.0
click at [810, 358] on div "Josh Jackson 3 m Move to ... Copy to ... Edit Edit Tags Pin to top Delete" at bounding box center [855, 340] width 691 height 37
click at [352, 250] on div "TR Trenton Reynolds Fitness Training Space Settings Your Notifications Timeline…" at bounding box center [855, 418] width 1202 height 836
